Goal: Task Accomplishment & Management: Use online tool/utility

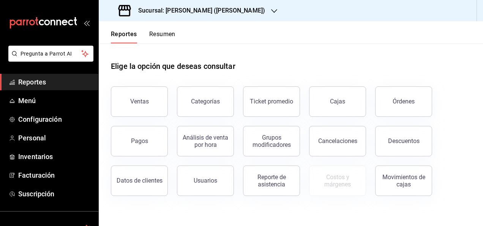
click at [191, 6] on h3 "Sucursal: [PERSON_NAME] ([PERSON_NAME])" at bounding box center [198, 10] width 133 height 9
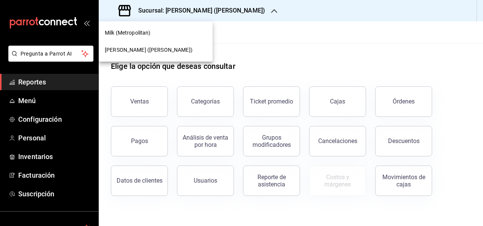
click at [166, 50] on span "[PERSON_NAME] ([PERSON_NAME])" at bounding box center [149, 50] width 88 height 8
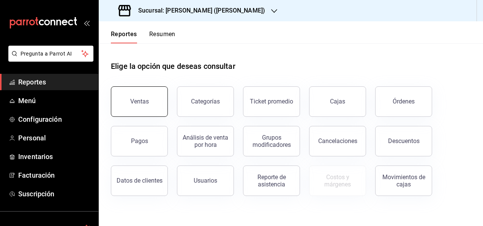
click at [156, 89] on button "Ventas" at bounding box center [139, 101] width 57 height 30
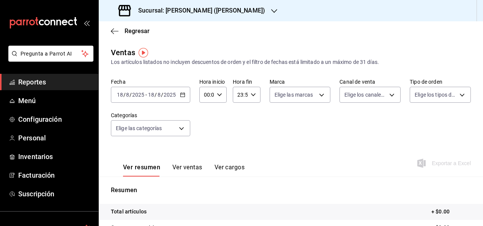
click at [185, 93] on div "[DATE] [DATE] - [DATE] [DATE]" at bounding box center [150, 95] width 79 height 16
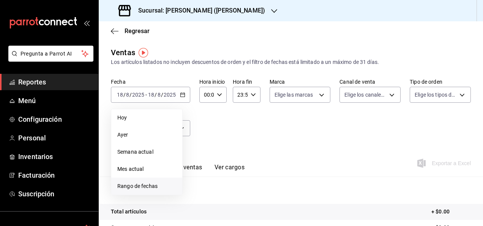
click at [152, 180] on li "Rango de fechas" at bounding box center [146, 185] width 71 height 17
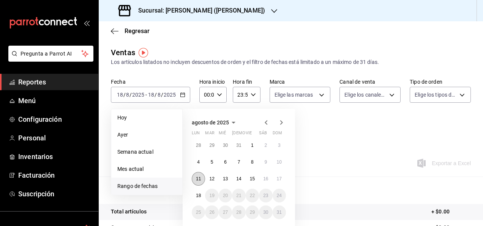
click at [197, 176] on abbr "11" at bounding box center [198, 178] width 5 height 5
click at [199, 195] on abbr "18" at bounding box center [198, 195] width 5 height 5
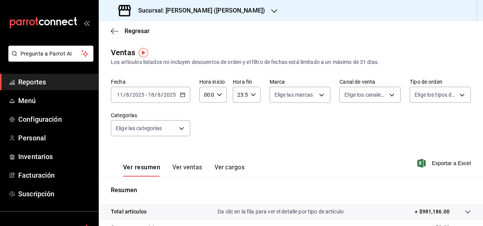
click at [220, 99] on div "00:00 Hora inicio" at bounding box center [212, 95] width 27 height 16
click at [208, 148] on div "00 01 02 03 04 05 06 07 08 09 10 11 12 13 14 15 16 17 18 19 20 21 22 23" at bounding box center [206, 135] width 14 height 61
click at [208, 148] on button "05" at bounding box center [205, 144] width 11 height 15
type input "05:00"
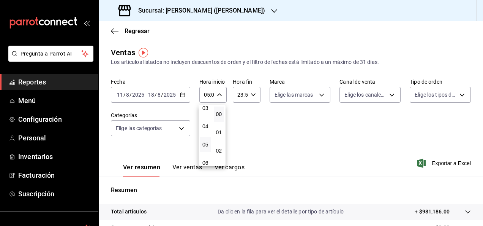
click at [251, 98] on div at bounding box center [241, 113] width 483 height 226
click at [251, 98] on div "23:59 Hora fin" at bounding box center [246, 95] width 27 height 16
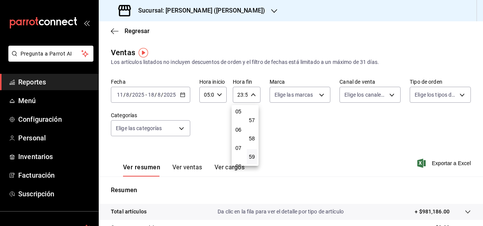
scroll to position [73, 0]
click at [236, 135] on div "00 01 02 03 04 05 06 07 08 09 10 11 12 13 14 15 16 17 18 19 20 21 22 23" at bounding box center [239, 135] width 14 height 61
click at [236, 135] on button "05" at bounding box center [238, 132] width 11 height 15
type input "05:59"
click at [412, 215] on div at bounding box center [241, 113] width 483 height 226
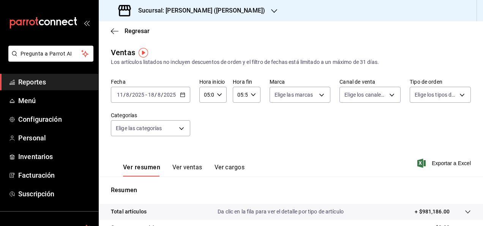
click at [416, 215] on p "+ $981,186.00" at bounding box center [432, 211] width 35 height 8
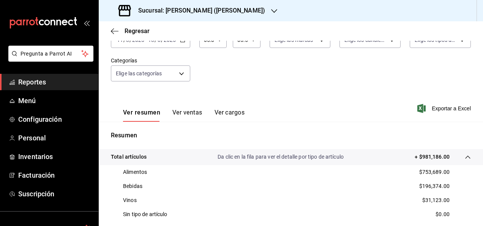
scroll to position [60, 0]
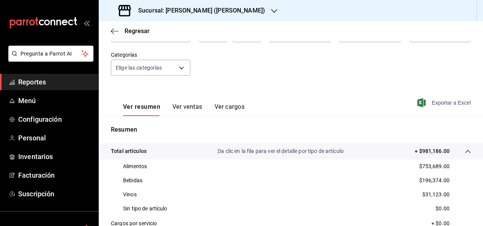
click at [447, 99] on span "Exportar a Excel" at bounding box center [445, 102] width 52 height 9
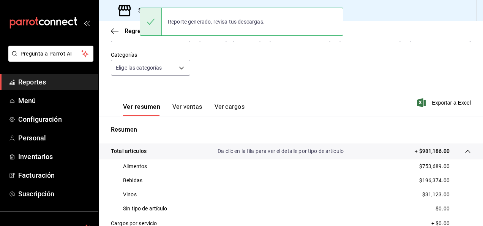
click at [64, 77] on span "Reportes" at bounding box center [55, 82] width 74 height 10
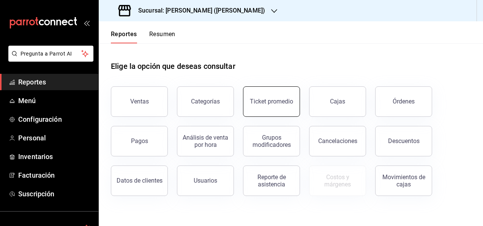
click at [267, 109] on button "Ticket promedio" at bounding box center [271, 101] width 57 height 30
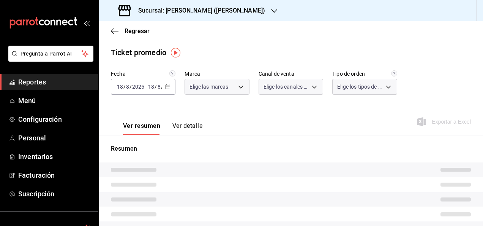
type input "3e284276-a834-4a39-bc59-2edda2d06158"
type input "PARROT,UBER_EATS,RAPPI,DIDI_FOOD,ONLINE"
type input "e22fa5c9-a89e-41b0-8860-3ae797de52dc,d5ed7011-f835-4d0c-a8fc-5f0f01446209,0cbc4…"
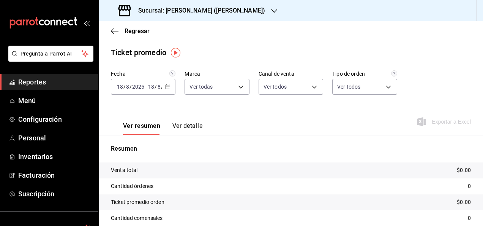
click at [169, 90] on div "[DATE] [DATE] - [DATE] [DATE]" at bounding box center [143, 87] width 65 height 16
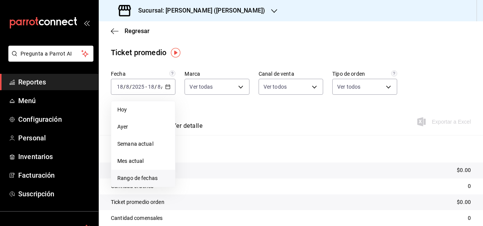
click at [144, 177] on span "Rango de fechas" at bounding box center [143, 178] width 52 height 8
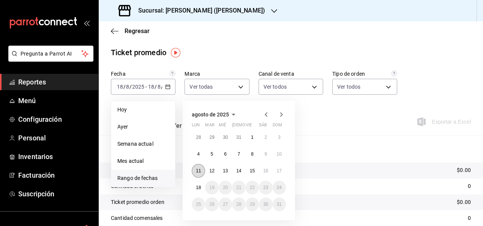
click at [200, 174] on button "11" at bounding box center [198, 171] width 13 height 14
click at [200, 187] on abbr "18" at bounding box center [198, 187] width 5 height 5
click at [199, 176] on button "11" at bounding box center [198, 171] width 13 height 14
